Goal: Task Accomplishment & Management: Use online tool/utility

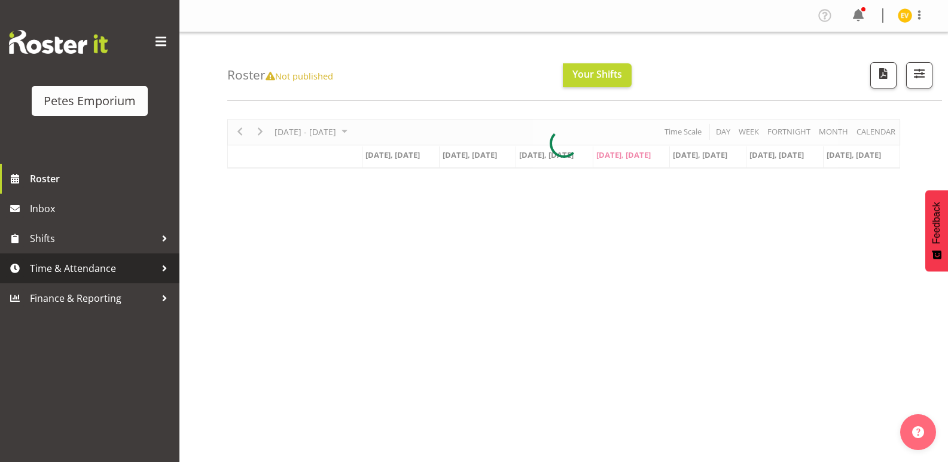
click at [146, 266] on span "Time & Attendance" at bounding box center [93, 268] width 126 height 18
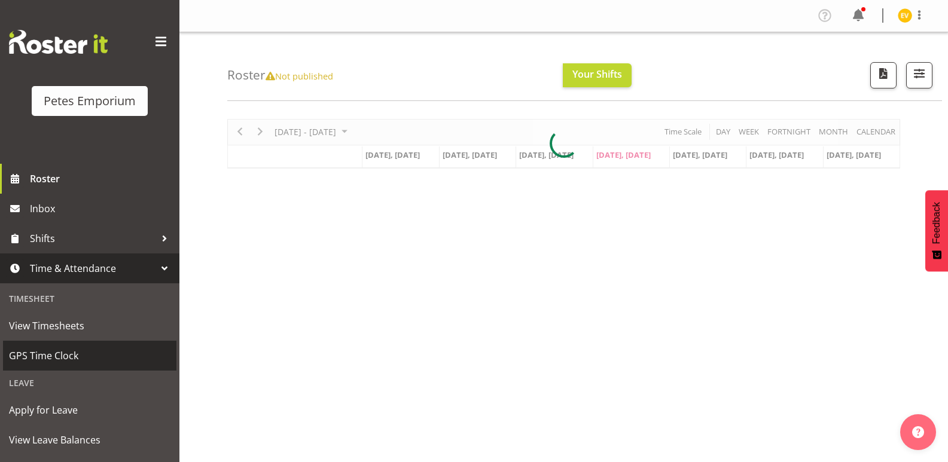
click at [142, 361] on span "GPS Time Clock" at bounding box center [89, 356] width 161 height 18
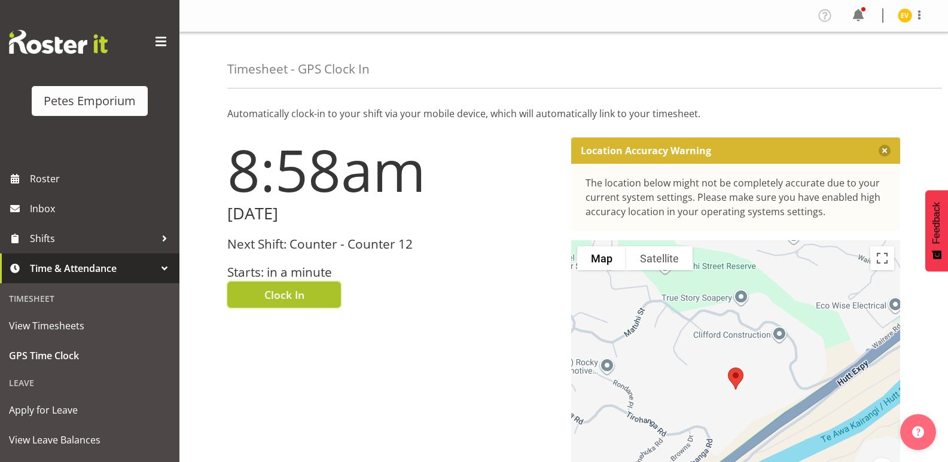
click at [271, 295] on span "Clock In" at bounding box center [284, 295] width 40 height 16
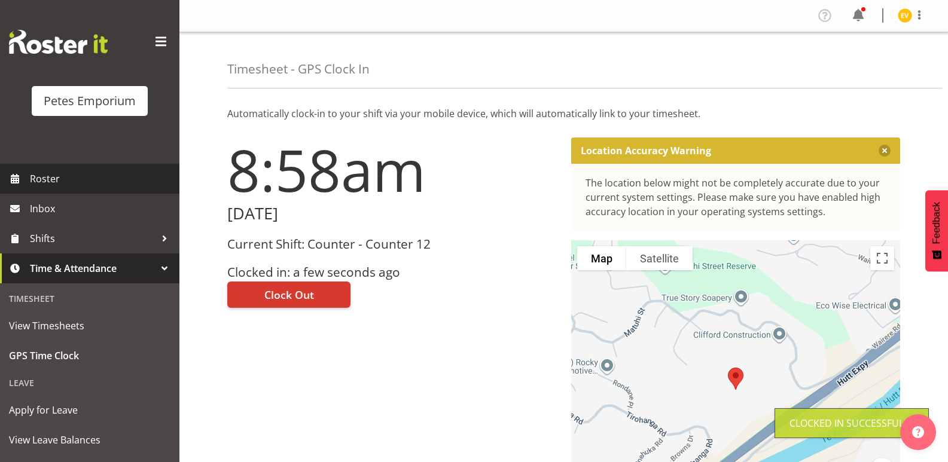
click at [98, 179] on span "Roster" at bounding box center [101, 179] width 143 height 18
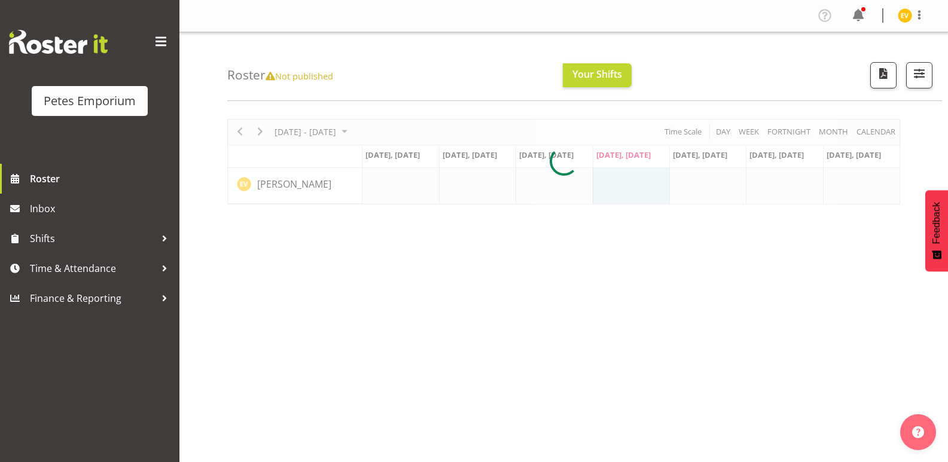
click at [327, 78] on span "Not published" at bounding box center [299, 76] width 68 height 12
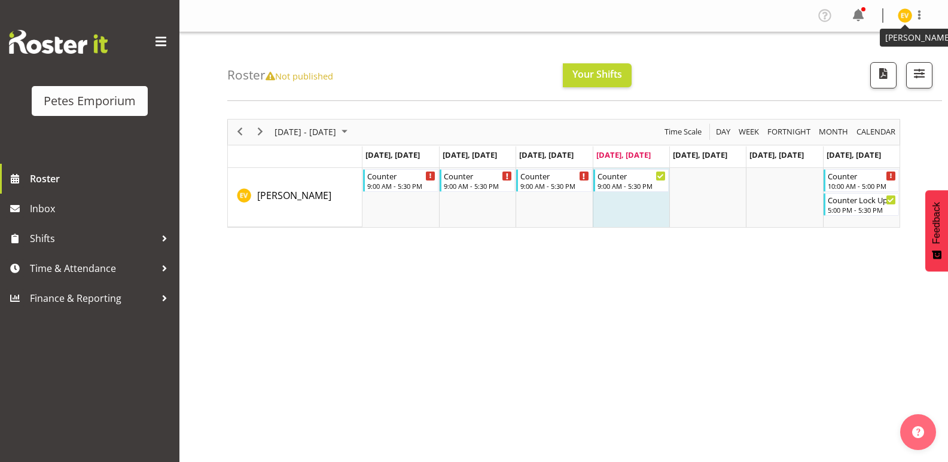
click at [911, 17] on img at bounding box center [904, 15] width 14 height 14
click at [870, 58] on link "Log Out" at bounding box center [868, 63] width 115 height 22
